Goal: Information Seeking & Learning: Learn about a topic

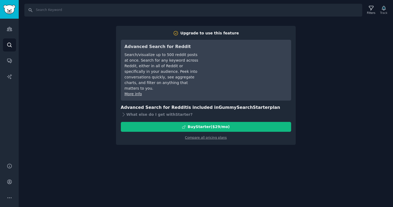
click at [358, 113] on div "Search Filters Track Upgrade to use this feature Advanced Search for Reddit Sea…" at bounding box center [206, 103] width 374 height 207
click at [9, 11] on img "Sidebar" at bounding box center [9, 9] width 12 height 9
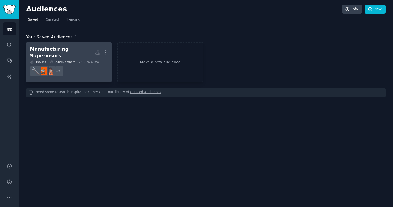
click at [75, 44] on link "Manufacturing Supervisors More 10 Sub s 2.8M Members 0.76 % /mo + 7" at bounding box center [69, 62] width 86 height 40
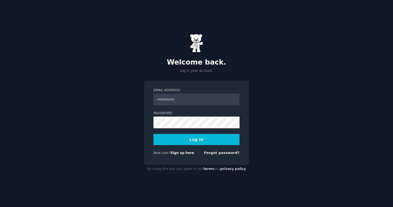
click at [0, 207] on com-1password-button at bounding box center [0, 207] width 0 height 0
type input "**********"
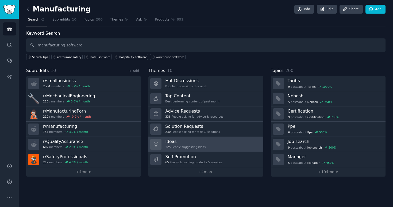
type input "manufacturing software"
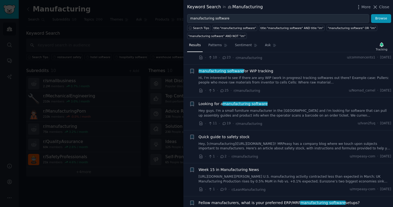
scroll to position [285, 0]
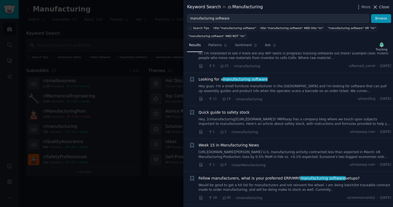
click at [383, 6] on span "Close" at bounding box center [384, 7] width 10 height 6
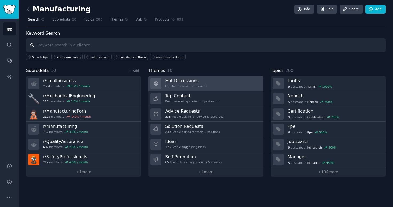
paste input "safety compliance software"
type input "safety compliance software"
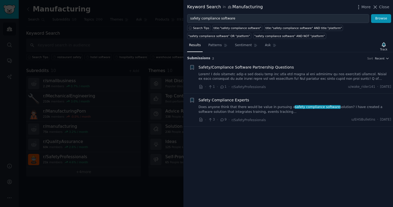
click at [158, 41] on div at bounding box center [196, 103] width 393 height 207
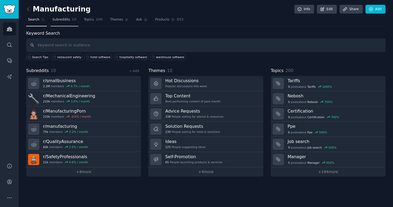
click at [74, 15] on link "Subreddits 10" at bounding box center [64, 20] width 28 height 11
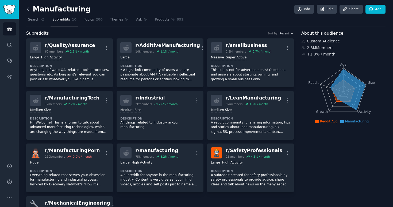
click at [29, 10] on icon at bounding box center [28, 9] width 6 height 6
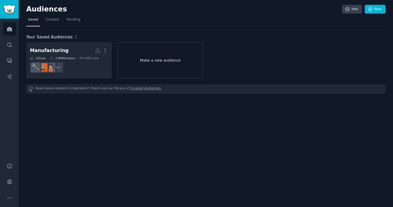
click at [168, 57] on link "Make a new audience" at bounding box center [160, 60] width 86 height 37
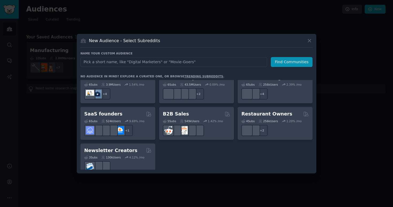
scroll to position [383, 0]
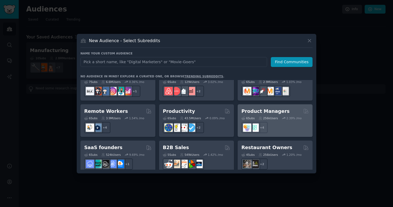
click at [265, 108] on h2 "Product Managers" at bounding box center [265, 111] width 48 height 7
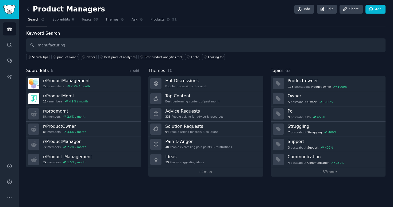
type input "manufacturing"
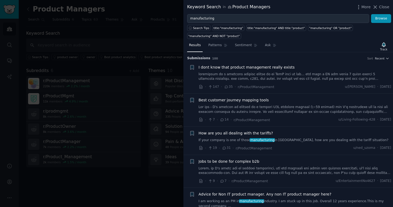
click at [306, 80] on link at bounding box center [295, 76] width 193 height 9
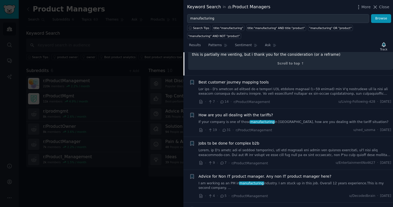
scroll to position [262, 0]
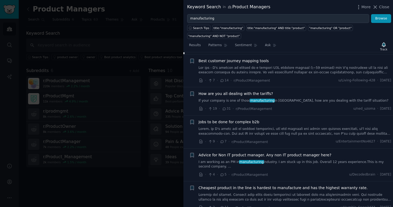
click at [273, 71] on link at bounding box center [295, 70] width 193 height 9
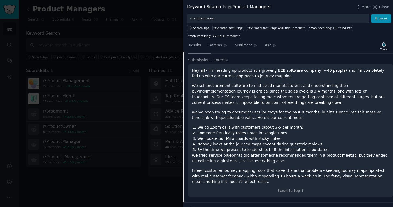
scroll to position [41, 0]
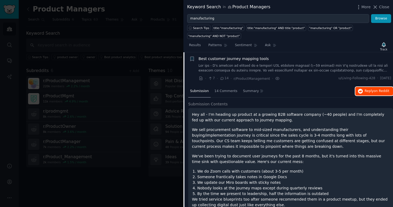
click at [368, 93] on span "Reply on Reddit" at bounding box center [376, 91] width 25 height 5
